Goal: Information Seeking & Learning: Learn about a topic

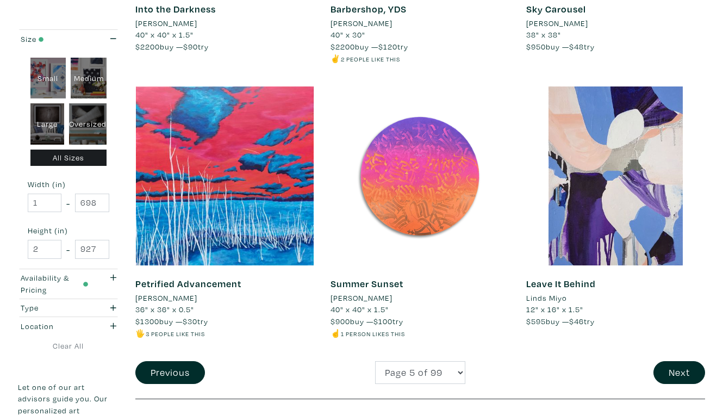
scroll to position [2032, 0]
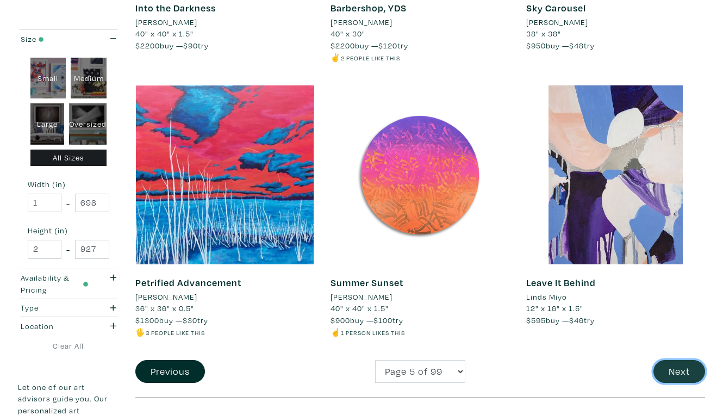
click at [679, 360] on button "Next" at bounding box center [680, 371] width 52 height 23
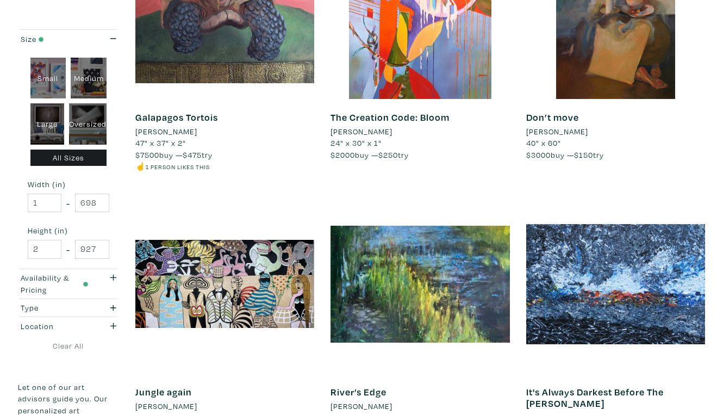
scroll to position [1901, 0]
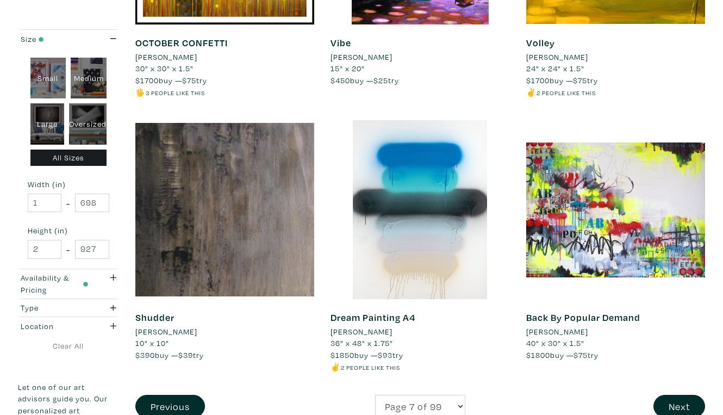
scroll to position [2004, 0]
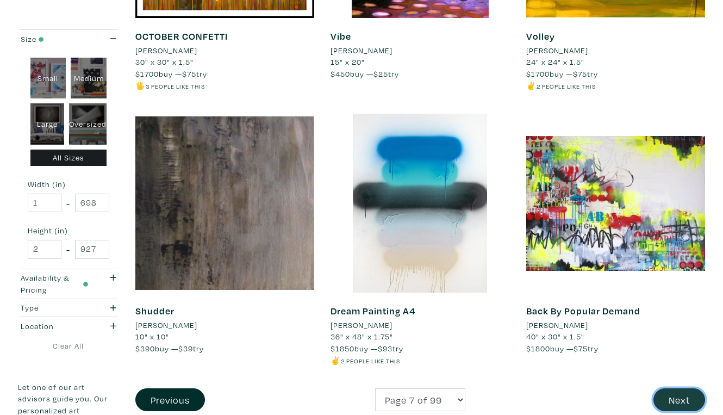
click at [683, 388] on button "Next" at bounding box center [680, 399] width 52 height 23
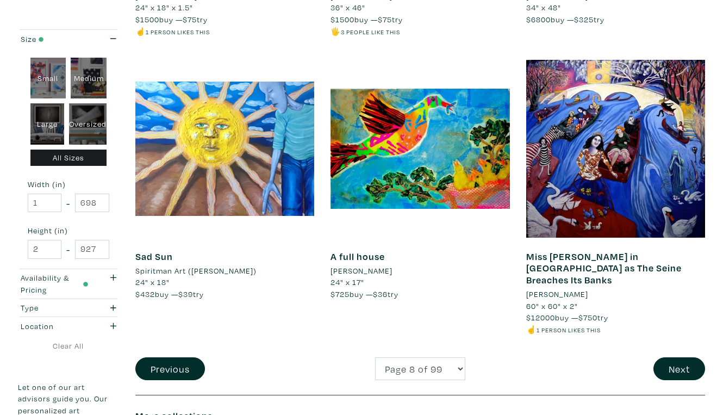
scroll to position [2059, 0]
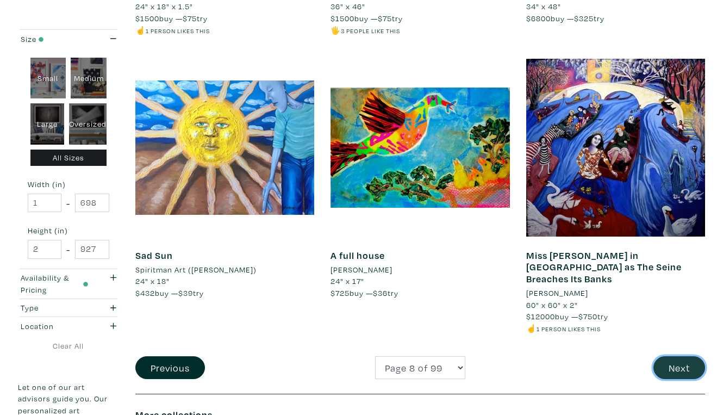
click at [680, 356] on button "Next" at bounding box center [680, 367] width 52 height 23
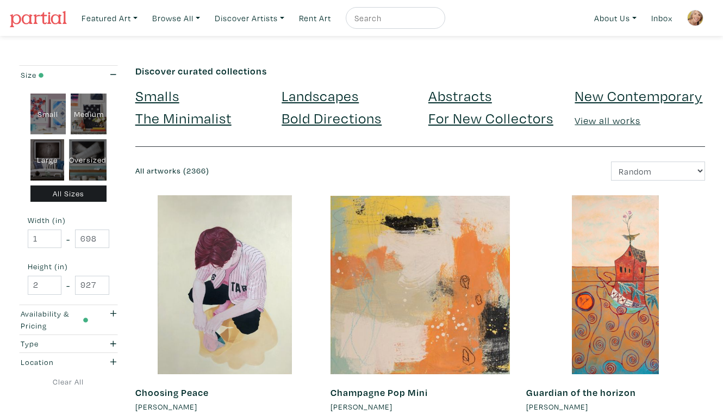
click at [89, 146] on div "Oversized" at bounding box center [88, 159] width 38 height 41
type input "48"
type input "400"
type input "48"
type input "121"
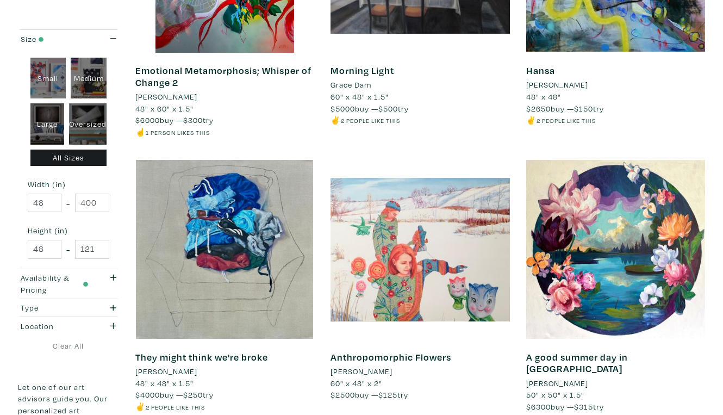
scroll to position [1986, 0]
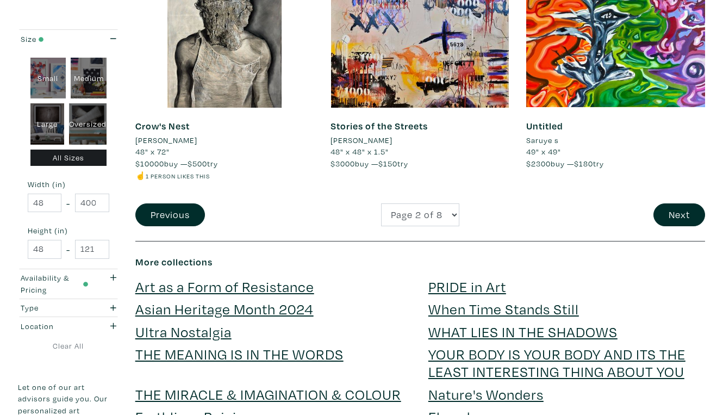
scroll to position [2190, 0]
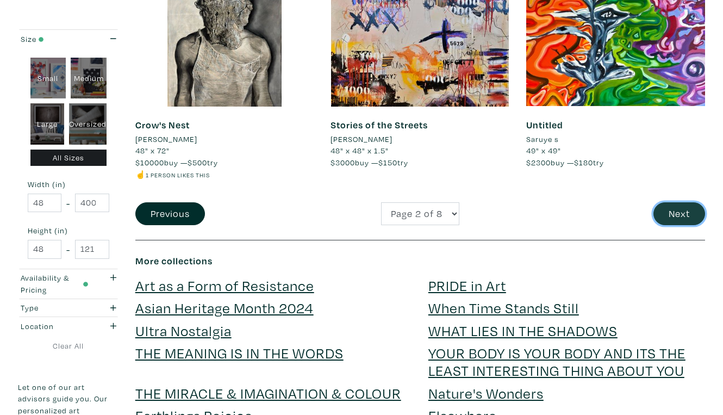
click at [680, 202] on button "Next" at bounding box center [680, 213] width 52 height 23
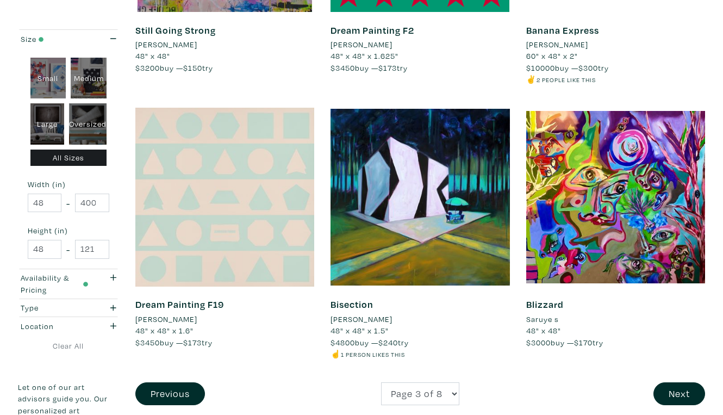
scroll to position [2047, 0]
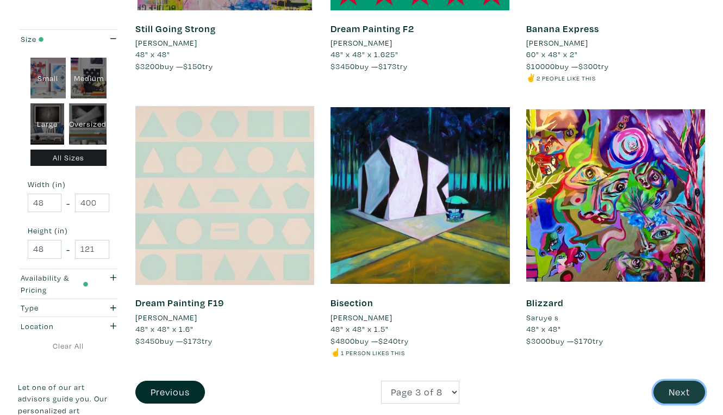
click at [683, 381] on button "Next" at bounding box center [680, 392] width 52 height 23
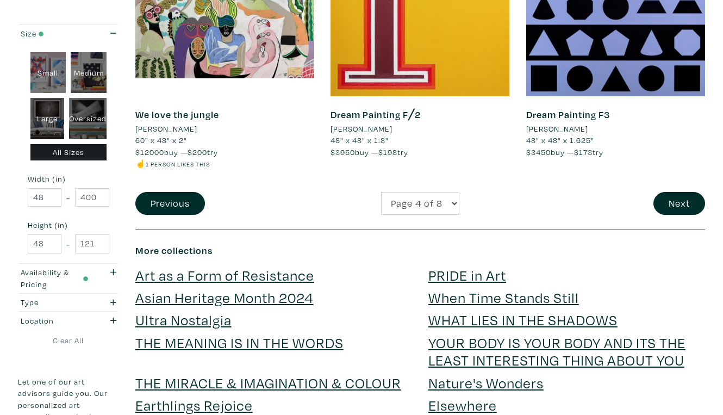
scroll to position [2262, 0]
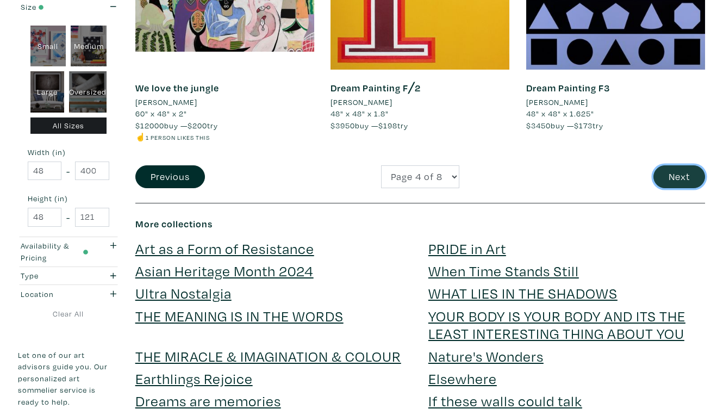
click at [683, 165] on button "Next" at bounding box center [680, 176] width 52 height 23
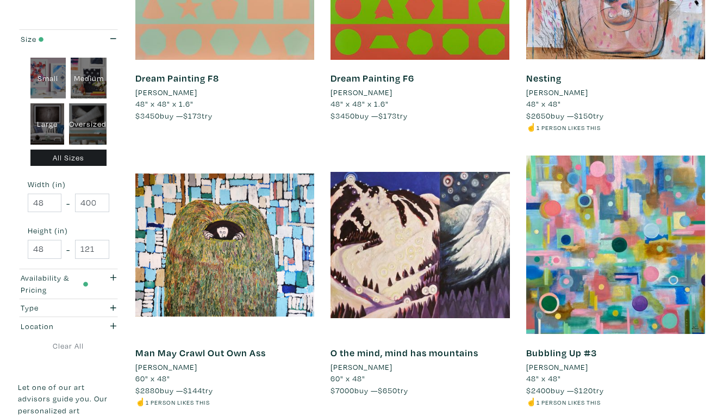
scroll to position [1940, 0]
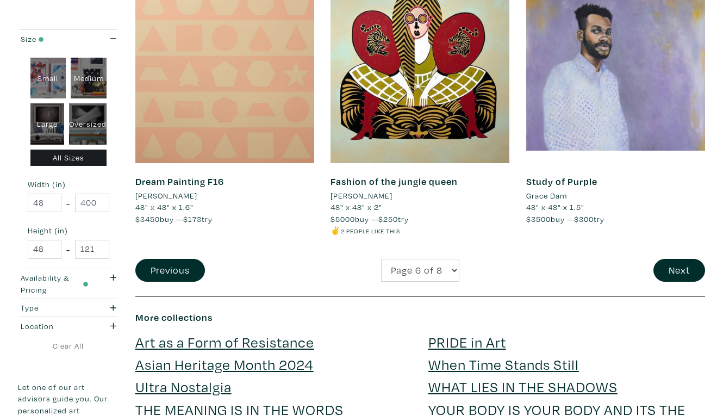
scroll to position [2110, 0]
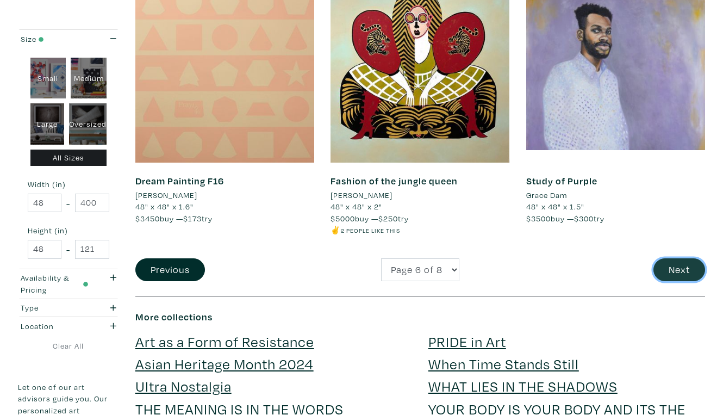
click at [682, 258] on button "Next" at bounding box center [680, 269] width 52 height 23
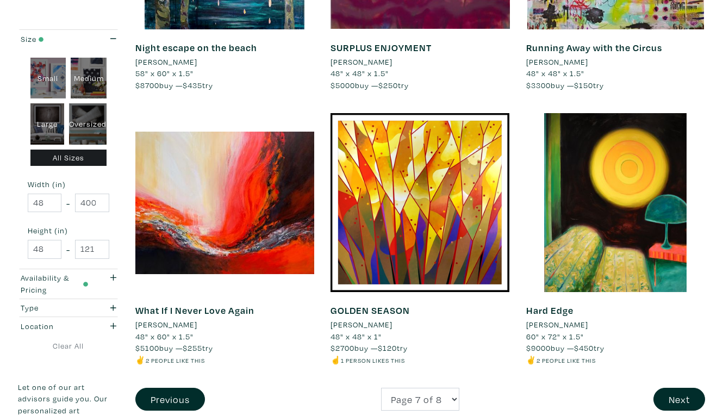
scroll to position [2046, 0]
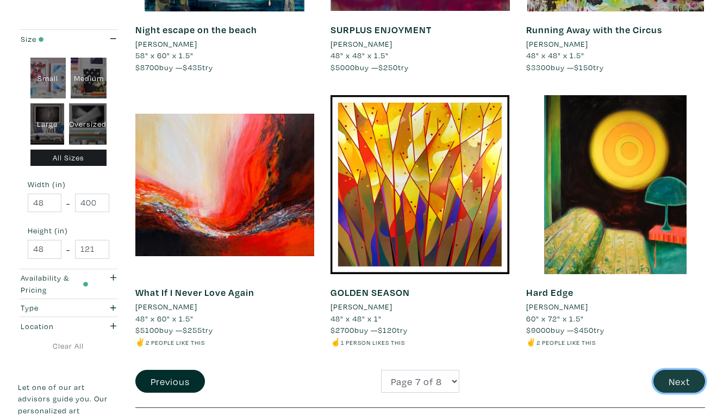
click at [680, 370] on button "Next" at bounding box center [680, 381] width 52 height 23
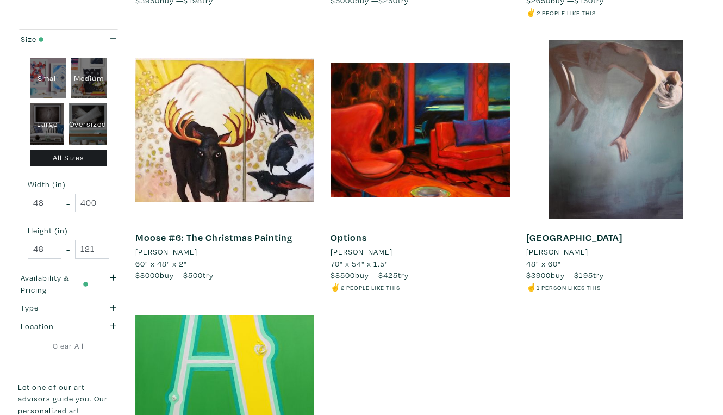
scroll to position [433, 0]
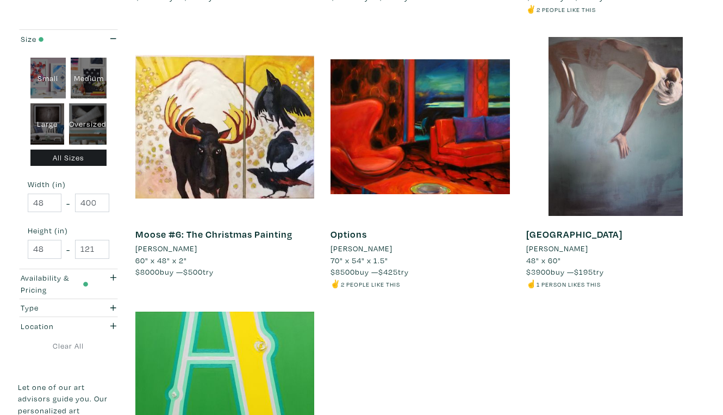
click at [89, 70] on div "Medium" at bounding box center [89, 78] width 36 height 41
type input "16"
type input "28"
type input "16"
type input "28"
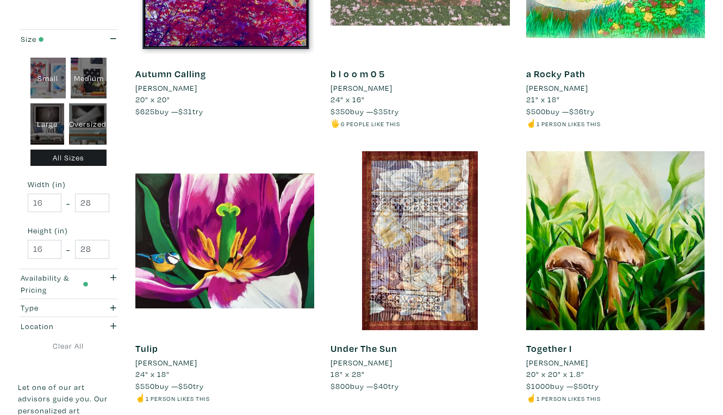
scroll to position [1971, 0]
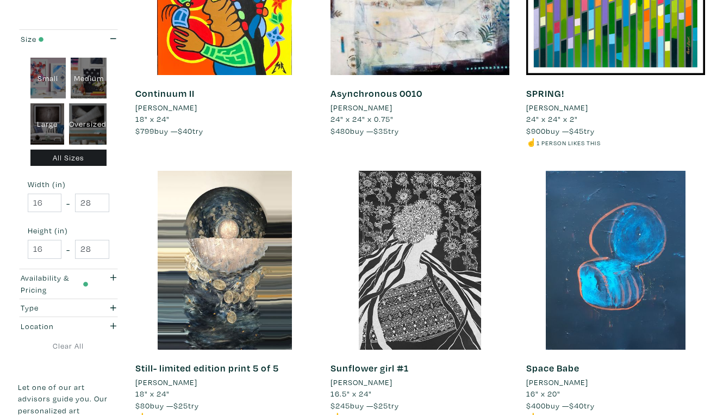
scroll to position [1929, 0]
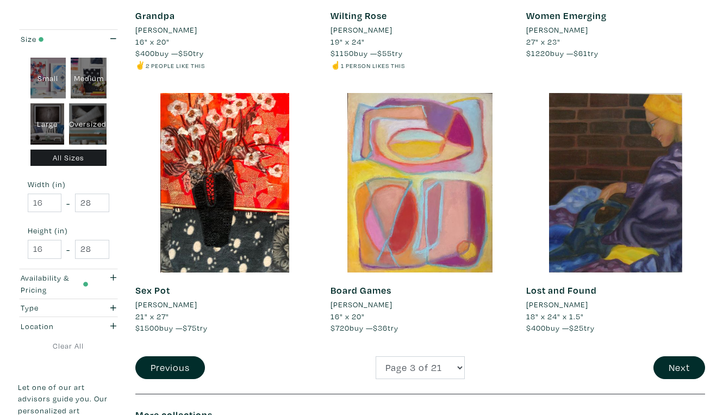
scroll to position [2014, 0]
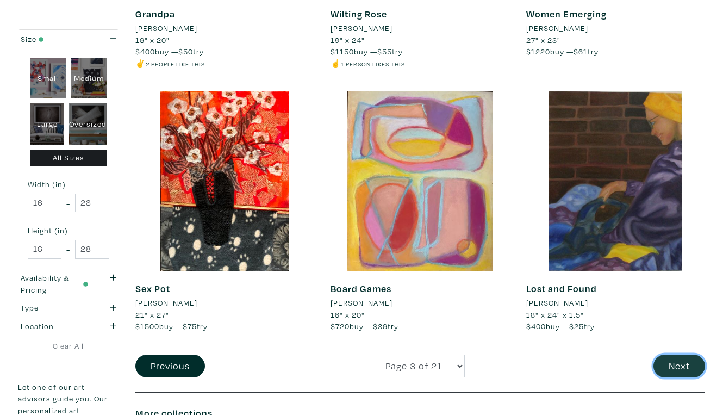
click at [682, 355] on button "Next" at bounding box center [680, 366] width 52 height 23
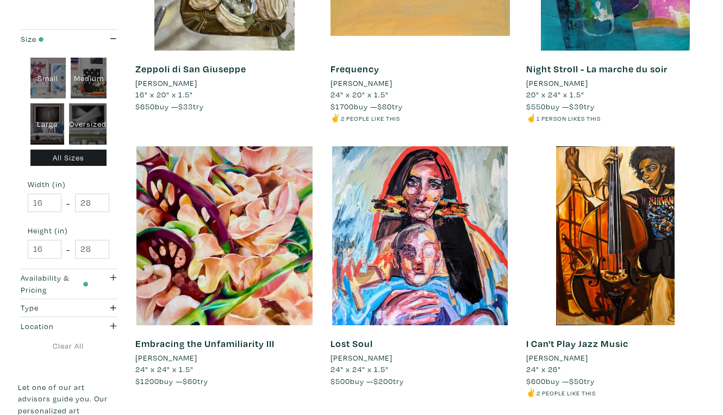
scroll to position [1950, 0]
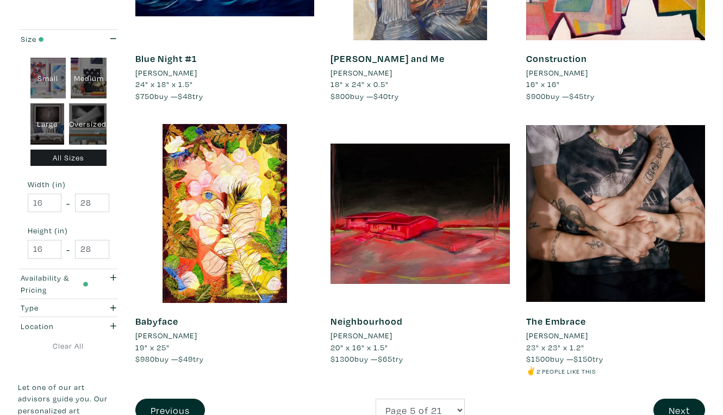
scroll to position [1960, 0]
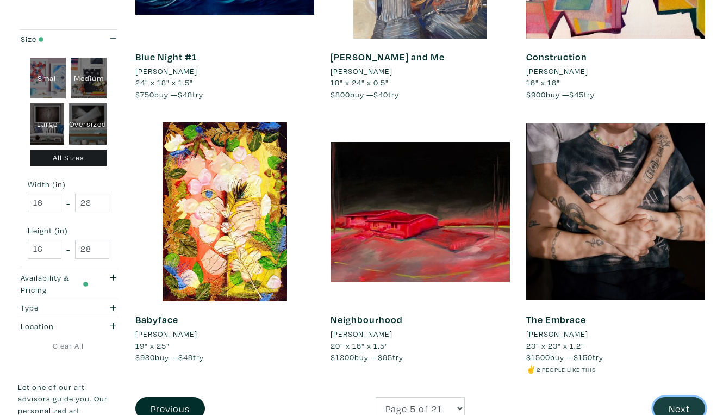
click at [682, 397] on button "Next" at bounding box center [680, 408] width 52 height 23
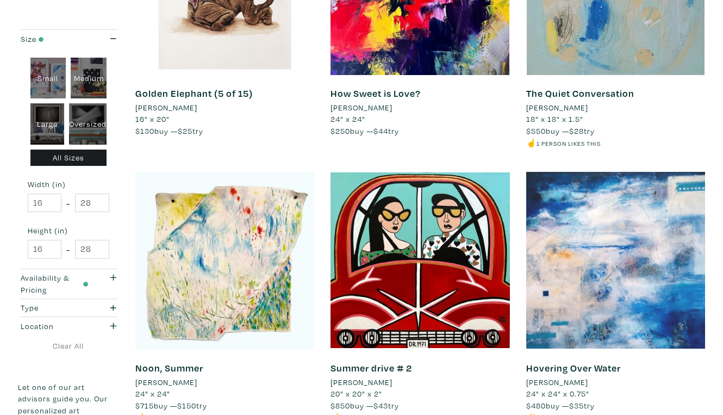
scroll to position [1948, 0]
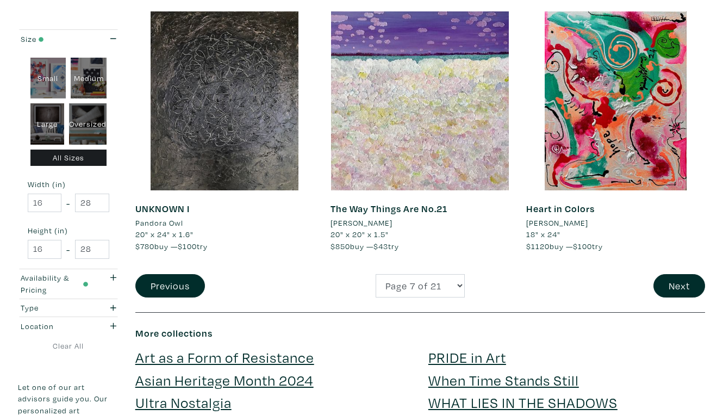
scroll to position [2106, 0]
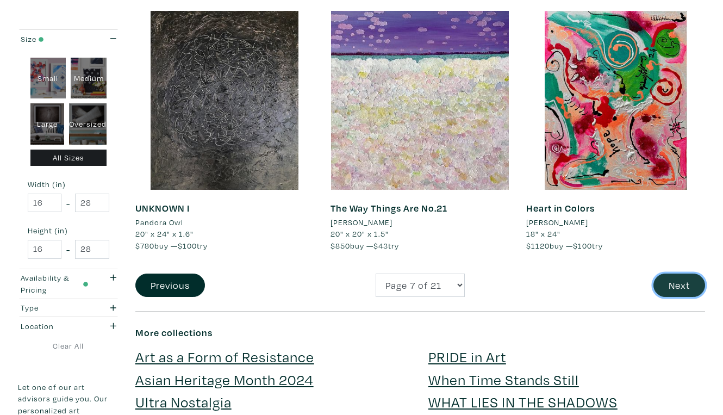
click at [675, 274] on button "Next" at bounding box center [680, 285] width 52 height 23
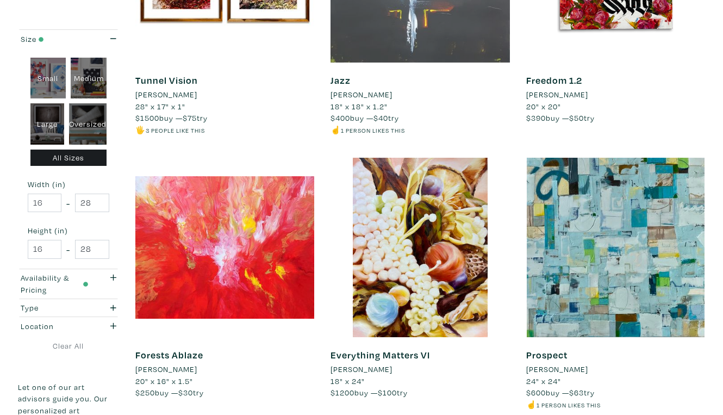
scroll to position [1948, 0]
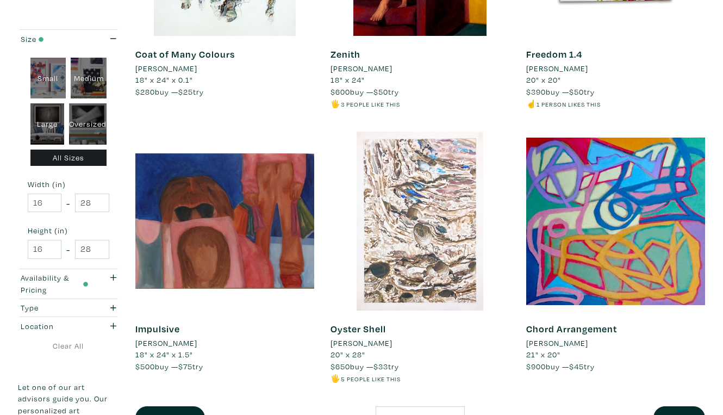
scroll to position [1987, 0]
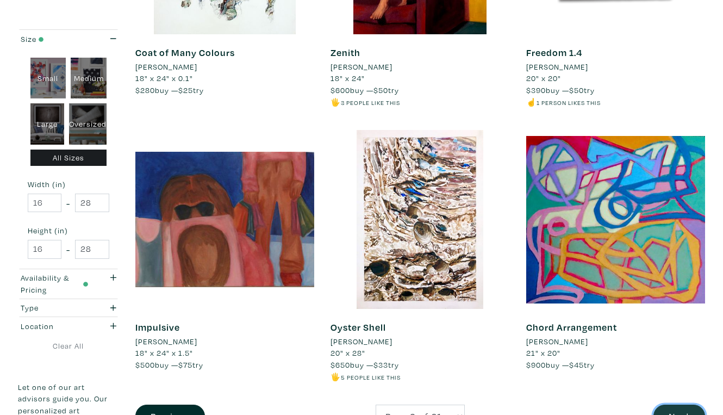
click at [680, 405] on button "Next" at bounding box center [680, 416] width 52 height 23
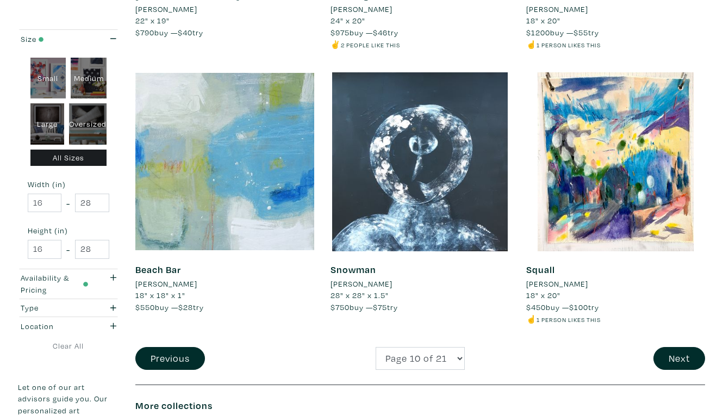
scroll to position [2048, 0]
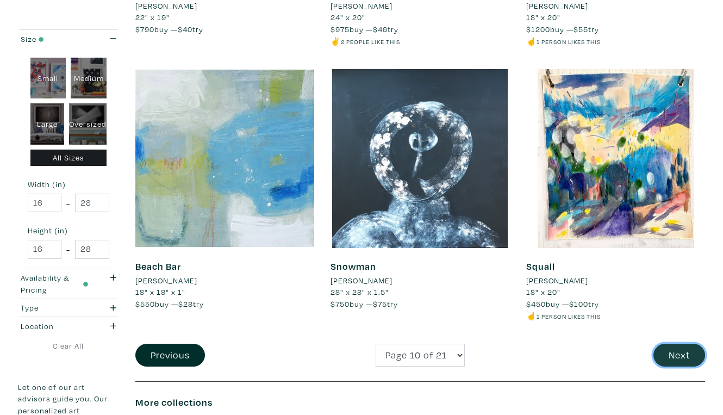
click at [680, 344] on button "Next" at bounding box center [680, 355] width 52 height 23
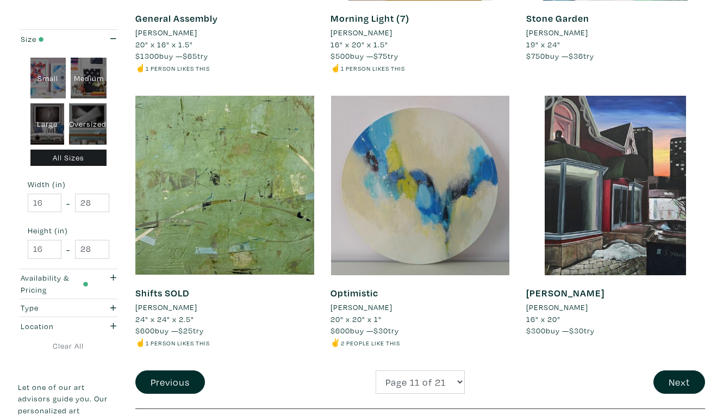
scroll to position [2011, 0]
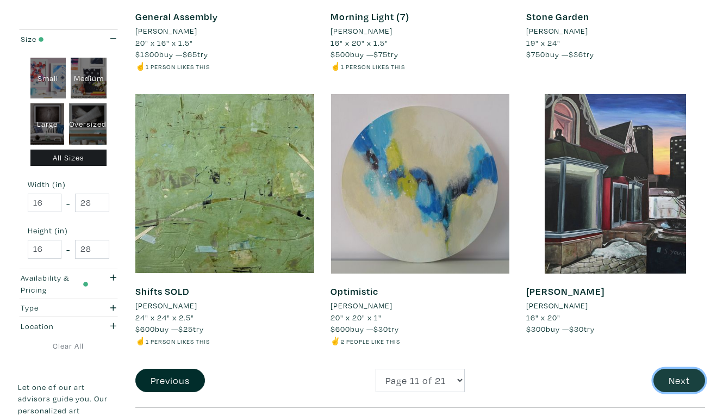
click at [681, 369] on button "Next" at bounding box center [680, 380] width 52 height 23
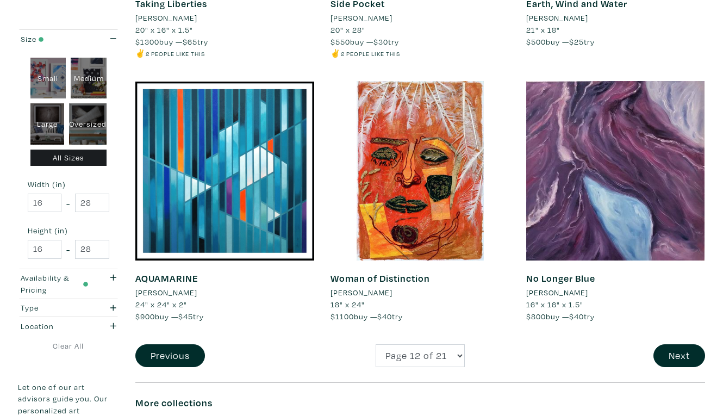
scroll to position [2071, 0]
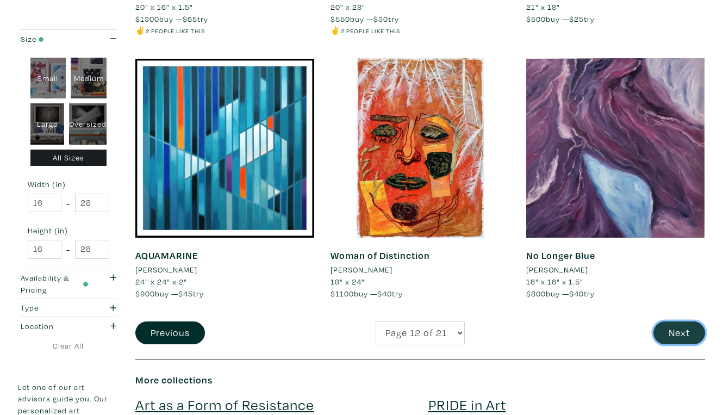
click at [687, 321] on button "Next" at bounding box center [680, 332] width 52 height 23
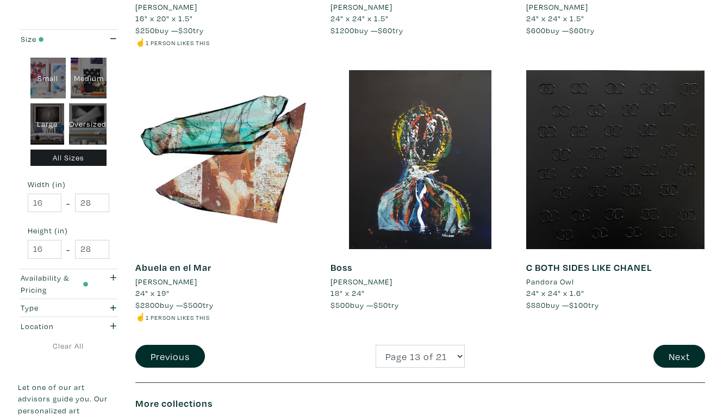
scroll to position [2089, 0]
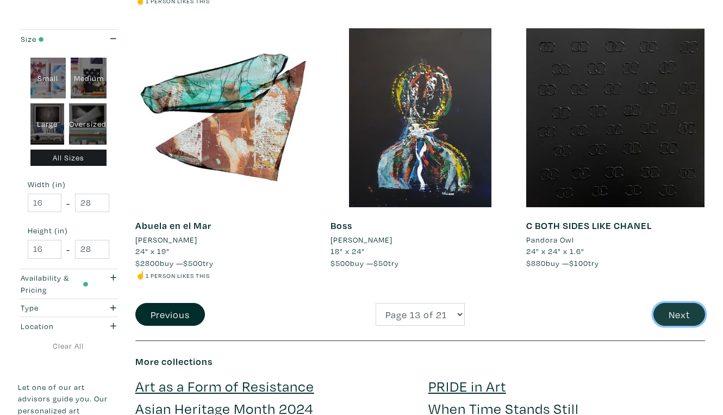
click at [670, 303] on button "Next" at bounding box center [680, 314] width 52 height 23
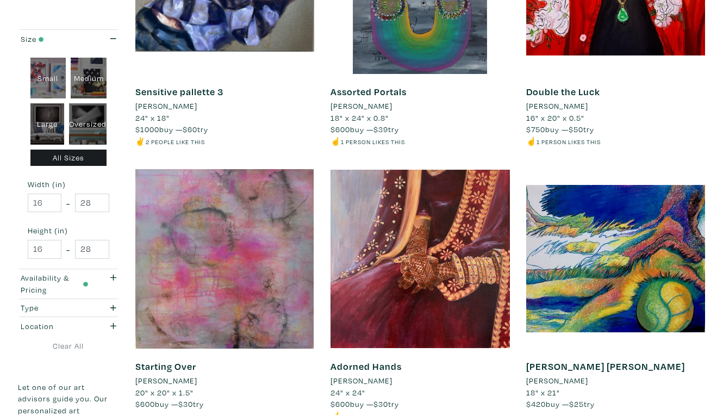
scroll to position [1937, 0]
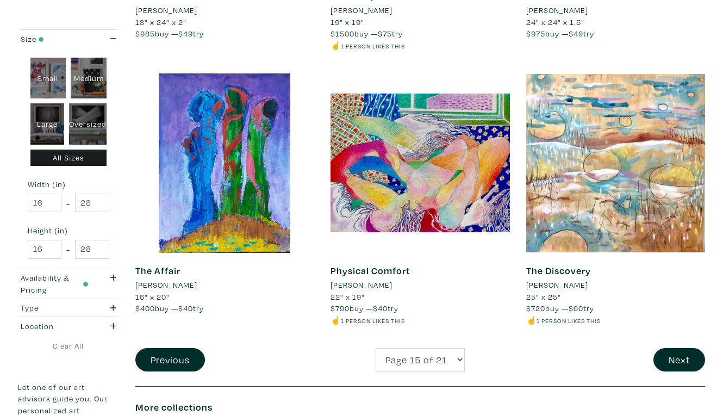
scroll to position [2035, 0]
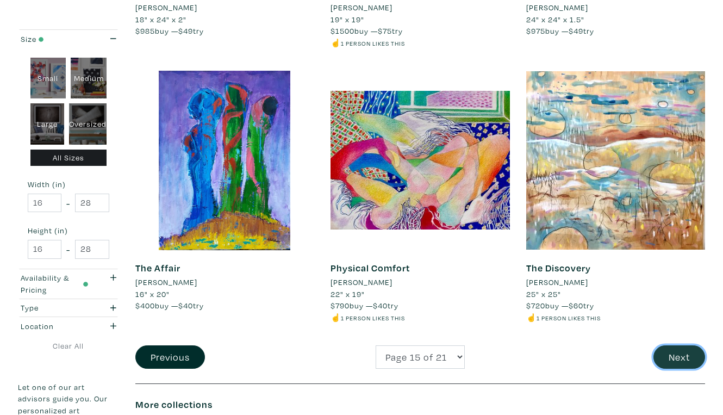
click at [674, 345] on button "Next" at bounding box center [680, 356] width 52 height 23
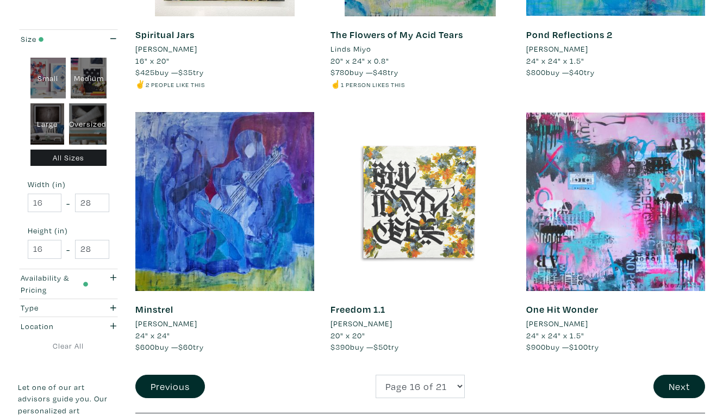
scroll to position [1973, 0]
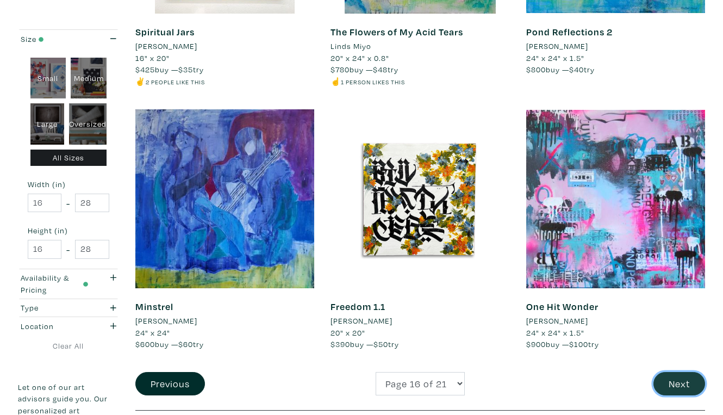
click at [681, 372] on button "Next" at bounding box center [680, 383] width 52 height 23
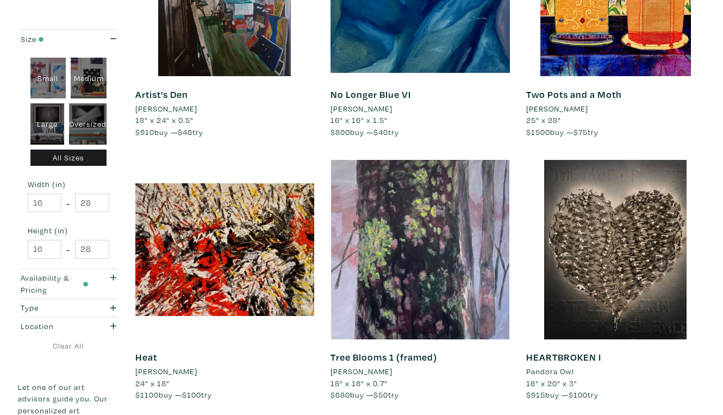
scroll to position [1947, 0]
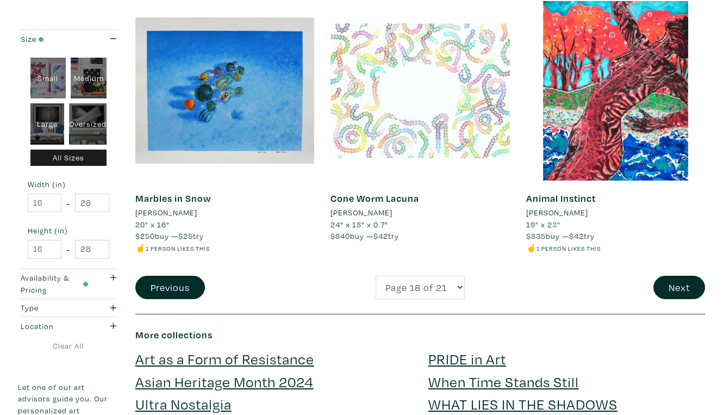
scroll to position [2123, 0]
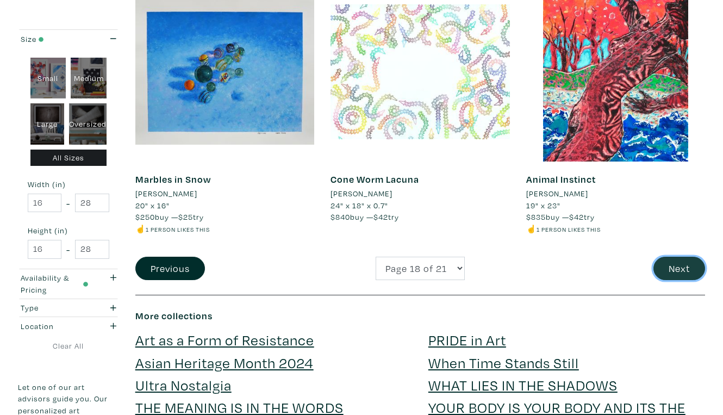
click at [682, 257] on button "Next" at bounding box center [680, 268] width 52 height 23
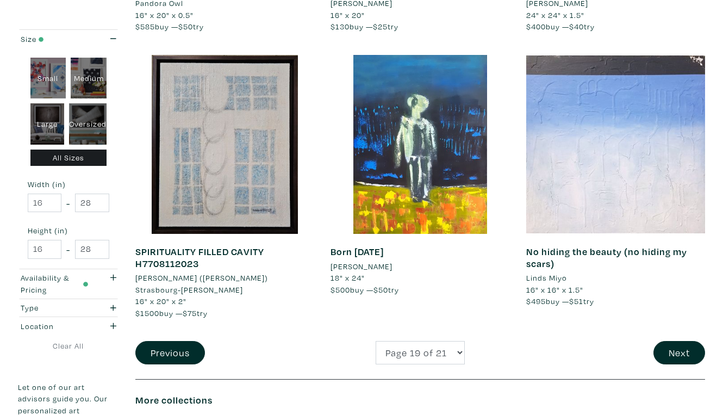
scroll to position [2041, 0]
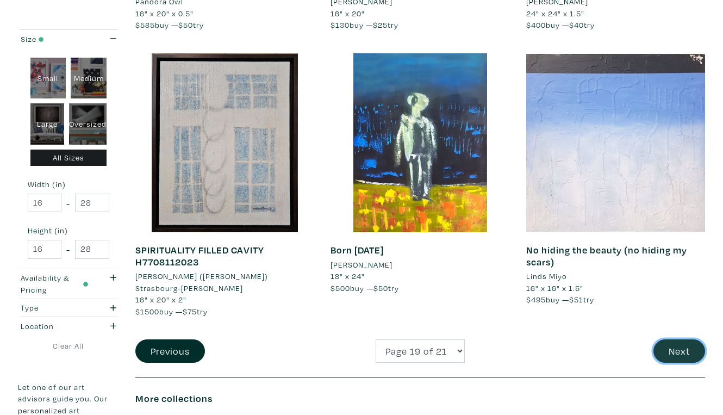
click at [678, 339] on button "Next" at bounding box center [680, 350] width 52 height 23
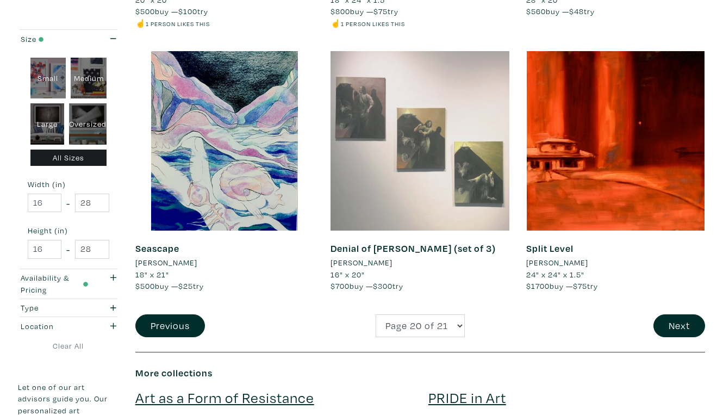
scroll to position [2065, 0]
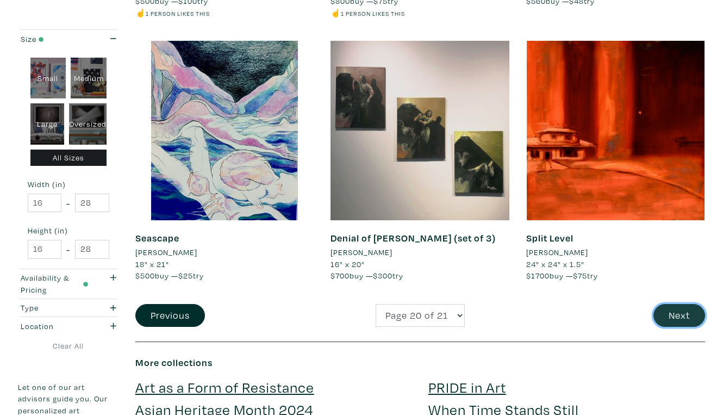
click at [686, 304] on button "Next" at bounding box center [680, 315] width 52 height 23
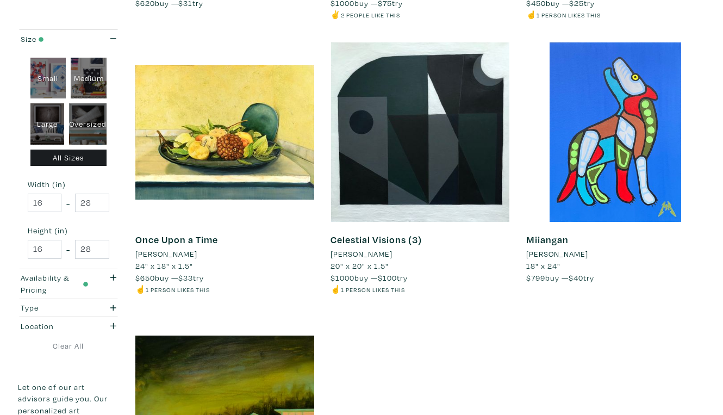
scroll to position [1813, 0]
